Goal: Task Accomplishment & Management: Complete application form

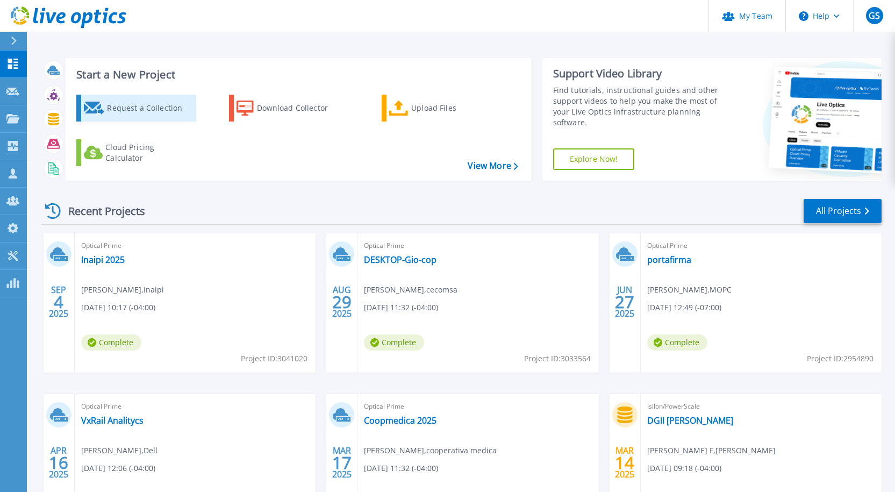
click at [169, 109] on div "Request a Collection" at bounding box center [150, 107] width 86 height 21
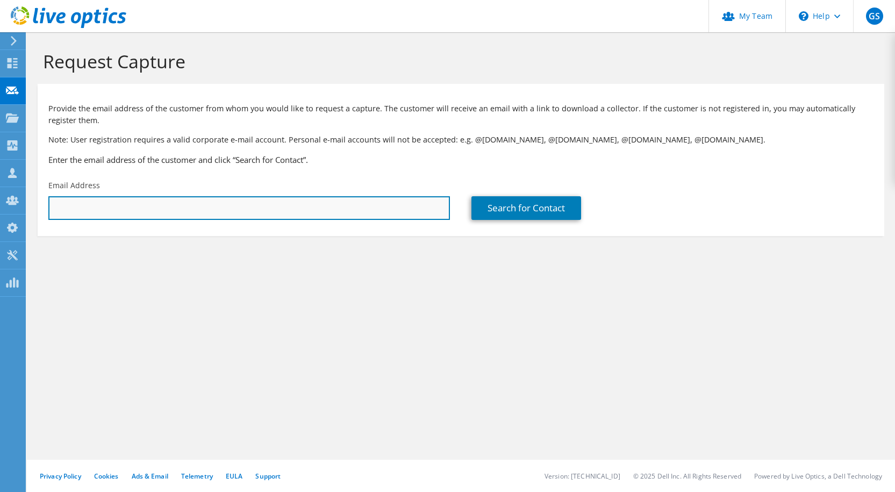
click at [315, 218] on input "text" at bounding box center [248, 208] width 401 height 24
click at [370, 215] on input "a" at bounding box center [248, 208] width 401 height 24
drag, startPoint x: 373, startPoint y: 214, endPoint x: 15, endPoint y: 212, distance: 357.9
click at [18, 212] on div "GS Partner Team Admin [PERSON_NAME] [PERSON_NAME][EMAIL_ADDRESS][DOMAIN_NAME] c…" at bounding box center [447, 246] width 895 height 492
paste input "[EMAIL_ADDRESS][PERSON_NAME][PERSON_NAME][DOMAIN_NAME]"
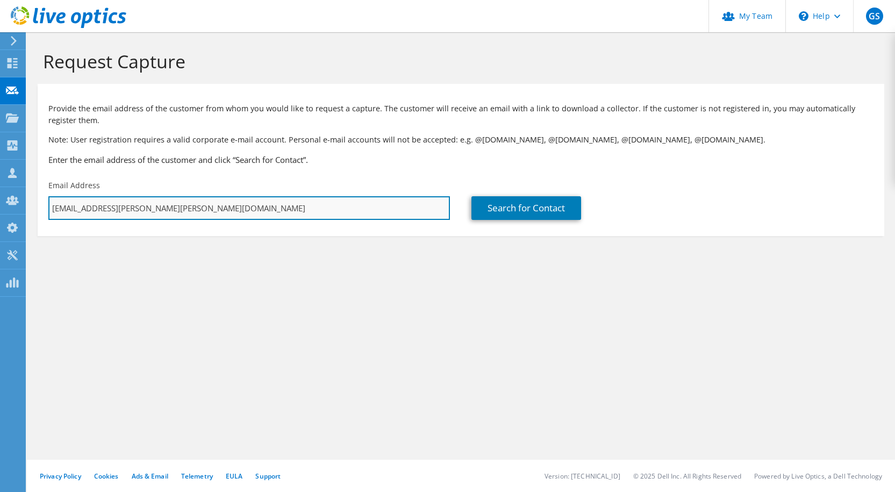
click at [56, 211] on input "[EMAIL_ADDRESS][PERSON_NAME][PERSON_NAME][DOMAIN_NAME]" at bounding box center [248, 208] width 401 height 24
click at [320, 202] on input "[EMAIL_ADDRESS][PERSON_NAME][PERSON_NAME][DOMAIN_NAME]" at bounding box center [248, 208] width 401 height 24
type input "[EMAIL_ADDRESS][PERSON_NAME][PERSON_NAME][DOMAIN_NAME]"
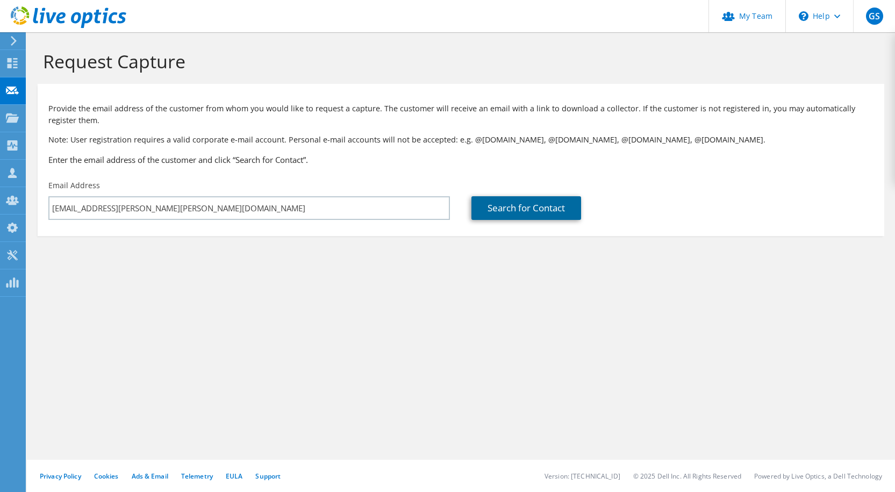
click at [526, 198] on link "Search for Contact" at bounding box center [526, 208] width 110 height 24
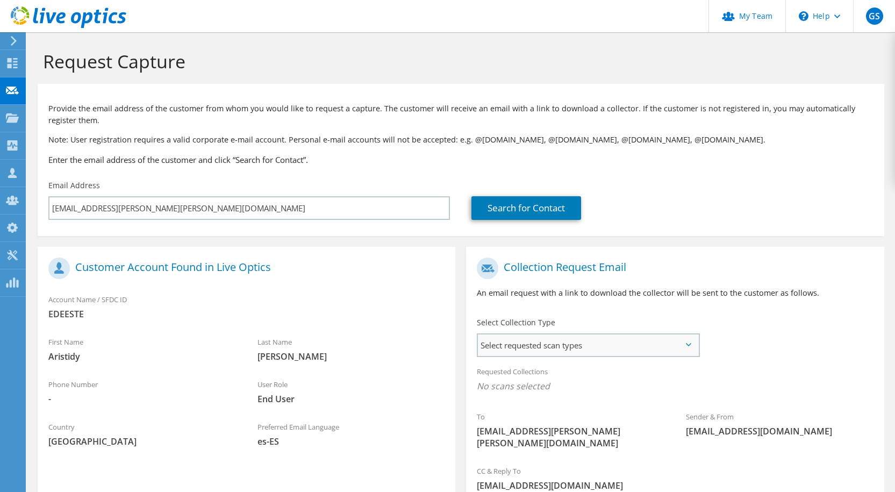
click at [549, 333] on div "Select requested scan types Server Virtualization Optical Prime AWS Nutanix SC" at bounding box center [588, 345] width 222 height 24
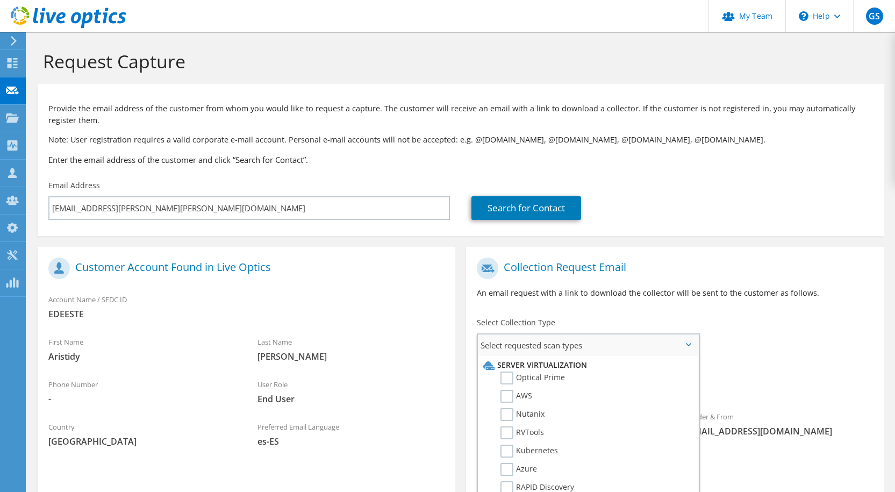
scroll to position [107, 0]
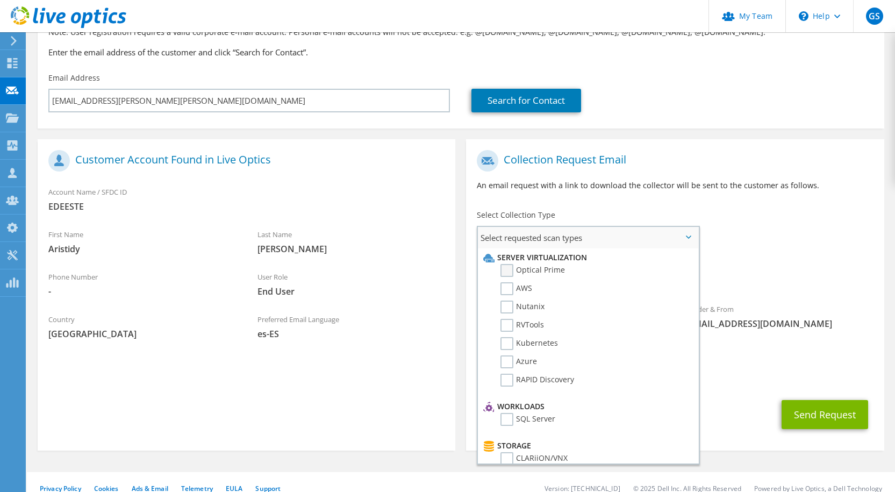
click at [516, 265] on label "Optical Prime" at bounding box center [532, 270] width 64 height 13
click at [0, 0] on input "Optical Prime" at bounding box center [0, 0] width 0 height 0
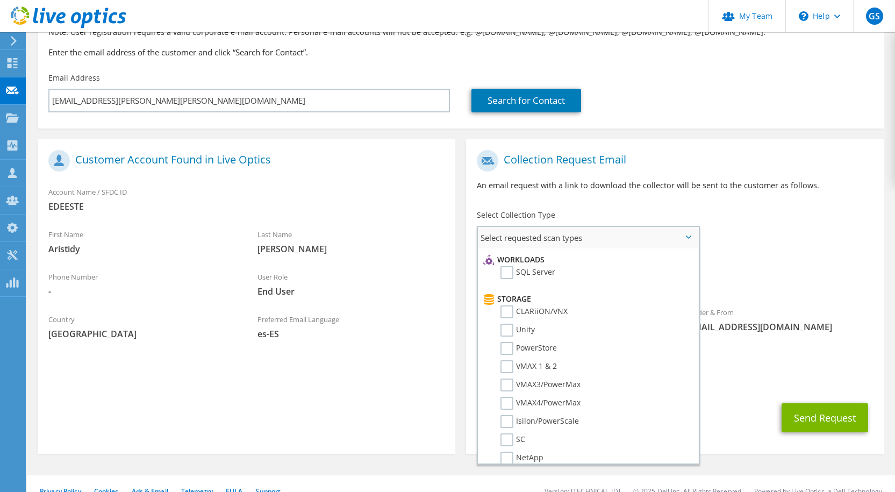
scroll to position [161, 0]
click at [521, 313] on label "Unity" at bounding box center [517, 315] width 34 height 13
click at [0, 0] on input "Unity" at bounding box center [0, 0] width 0 height 0
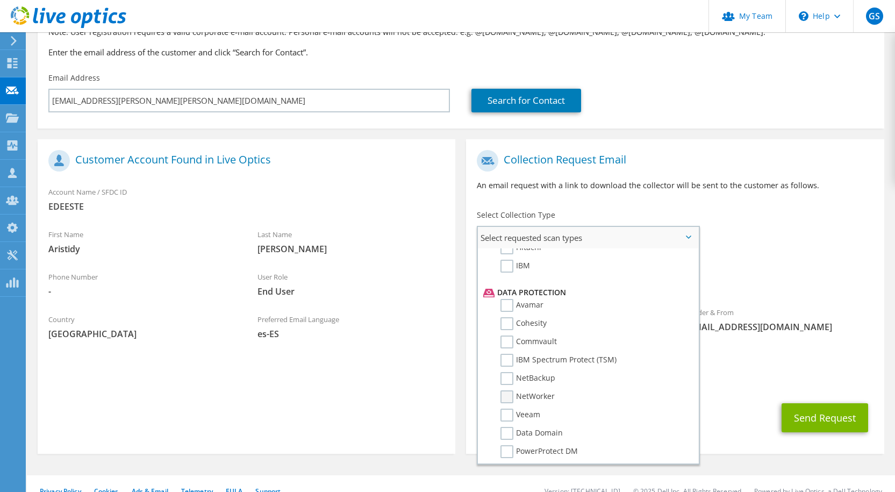
click at [547, 391] on label "NetWorker" at bounding box center [527, 396] width 54 height 13
click at [508, 398] on label "NetWorker" at bounding box center [527, 396] width 54 height 13
click at [0, 0] on input "NetWorker" at bounding box center [0, 0] width 0 height 0
click at [515, 432] on label "Data Domain" at bounding box center [531, 433] width 62 height 13
click at [0, 0] on input "Data Domain" at bounding box center [0, 0] width 0 height 0
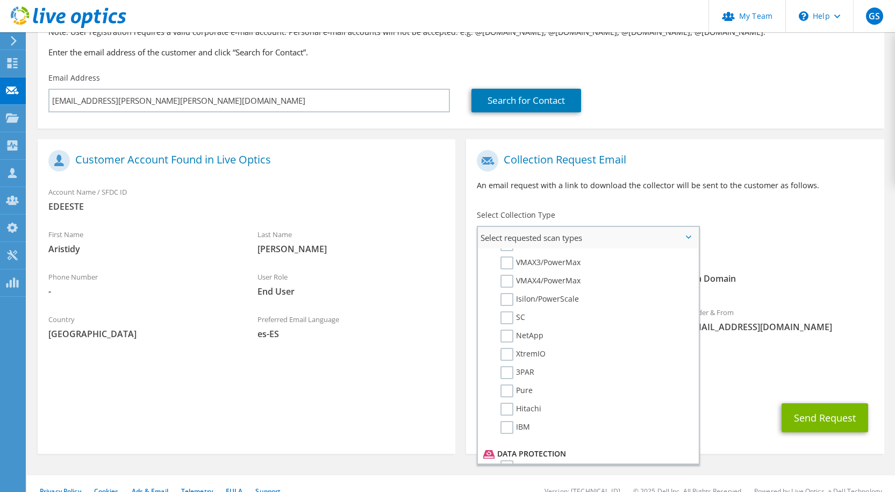
scroll to position [511, 0]
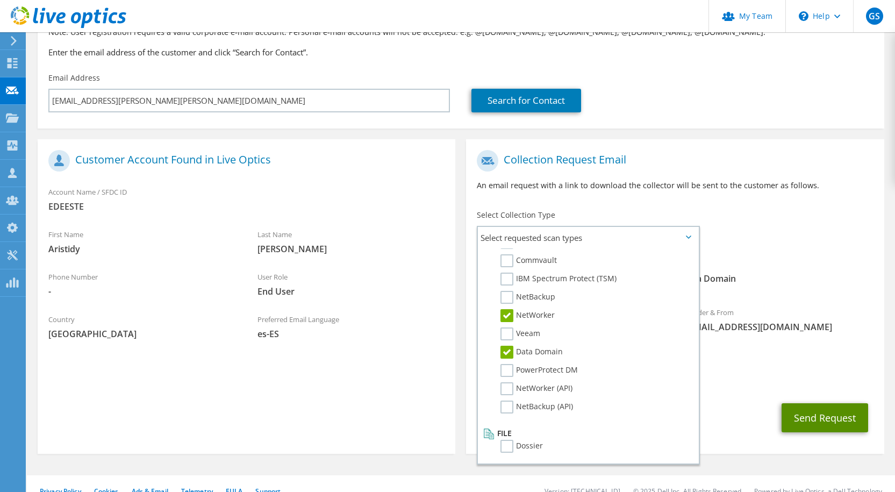
click at [835, 410] on button "Send Request" at bounding box center [824, 417] width 87 height 29
